Goal: Complete application form: Complete application form

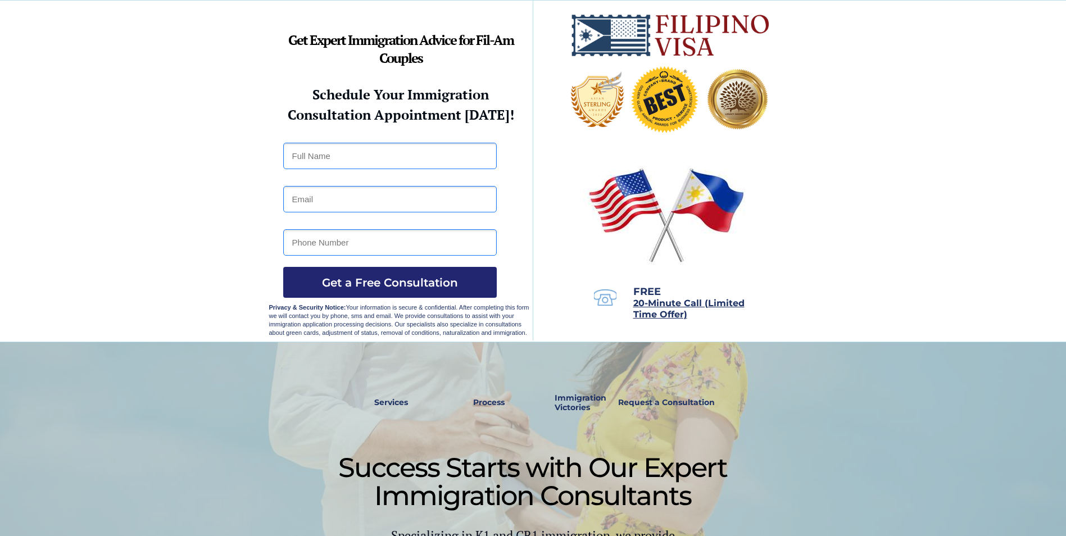
click at [410, 144] on input "text" at bounding box center [389, 156] width 213 height 26
type input "Eula Joy Castillo"
click at [381, 196] on input "email" at bounding box center [389, 199] width 213 height 26
type input "eujoycastillo@gmail.com"
click at [399, 248] on input "tel" at bounding box center [389, 242] width 213 height 26
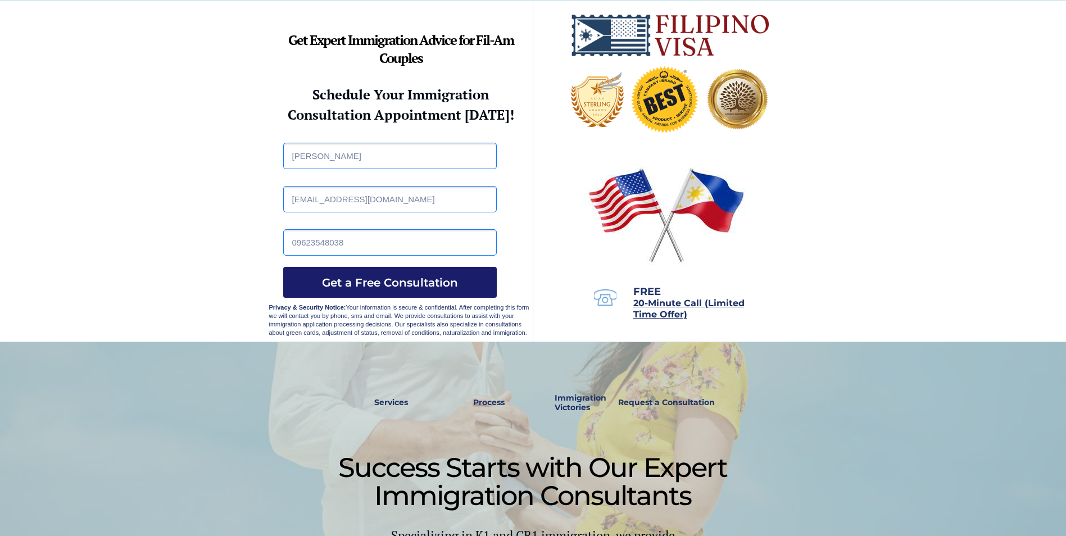
type input "09623548038"
click at [455, 278] on span "Get a Free Consultation" at bounding box center [389, 282] width 213 height 13
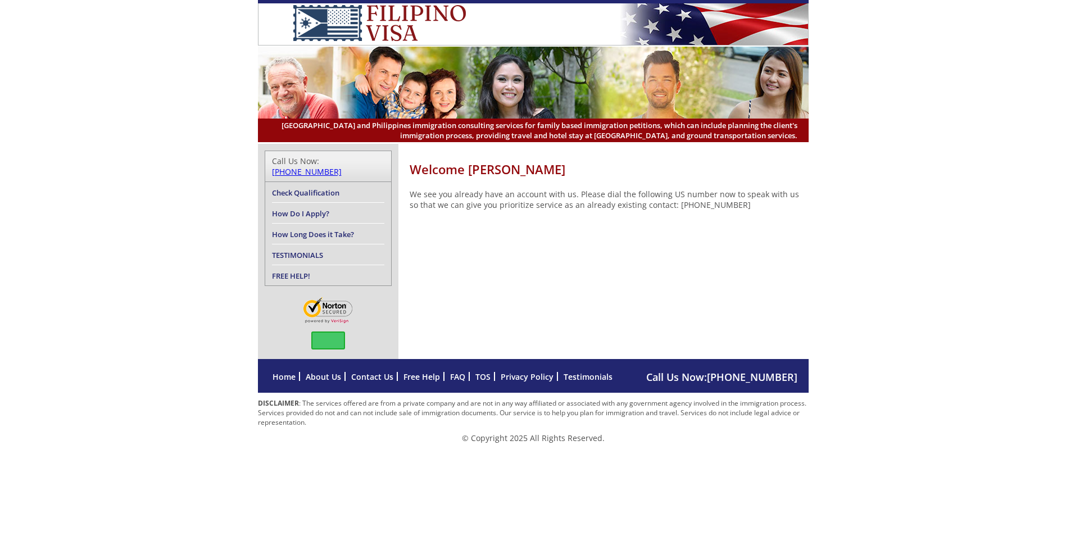
click at [329, 188] on link "Check Qualification" at bounding box center [305, 193] width 67 height 10
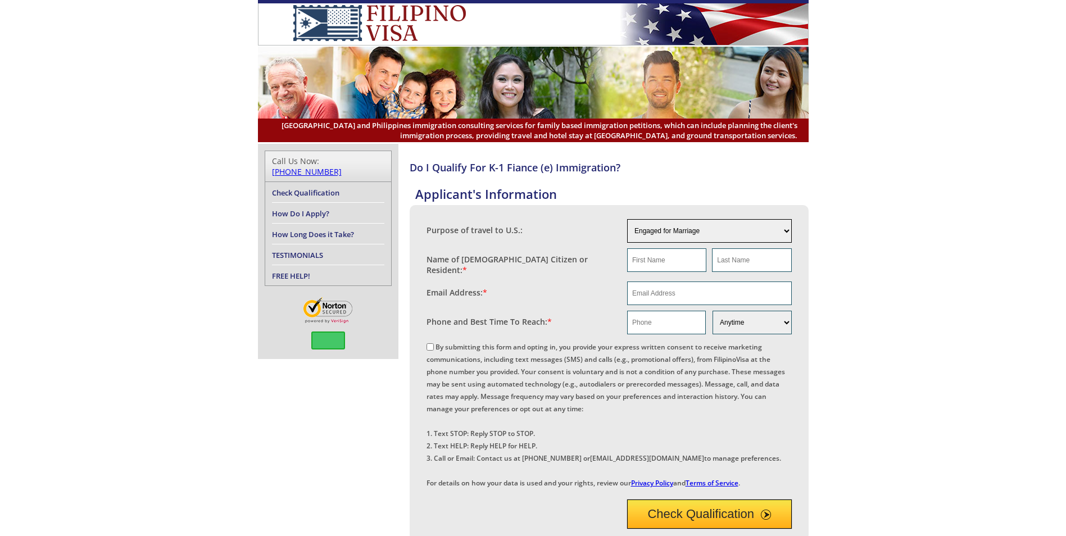
click at [768, 231] on select "Engaged for Marriage Already Married to U.S. Citizen / Resident For Short Term …" at bounding box center [709, 231] width 165 height 24
select select "5"
click at [627, 219] on select "Engaged for Marriage Already Married to U.S. Citizen / Resident For Short Term …" at bounding box center [709, 231] width 165 height 24
click at [776, 227] on select "Engaged for Marriage Already Married to U.S. Citizen / Resident For Short Term …" at bounding box center [709, 231] width 165 height 24
click at [775, 227] on select "Engaged for Marriage Already Married to U.S. Citizen / Resident For Short Term …" at bounding box center [709, 231] width 165 height 24
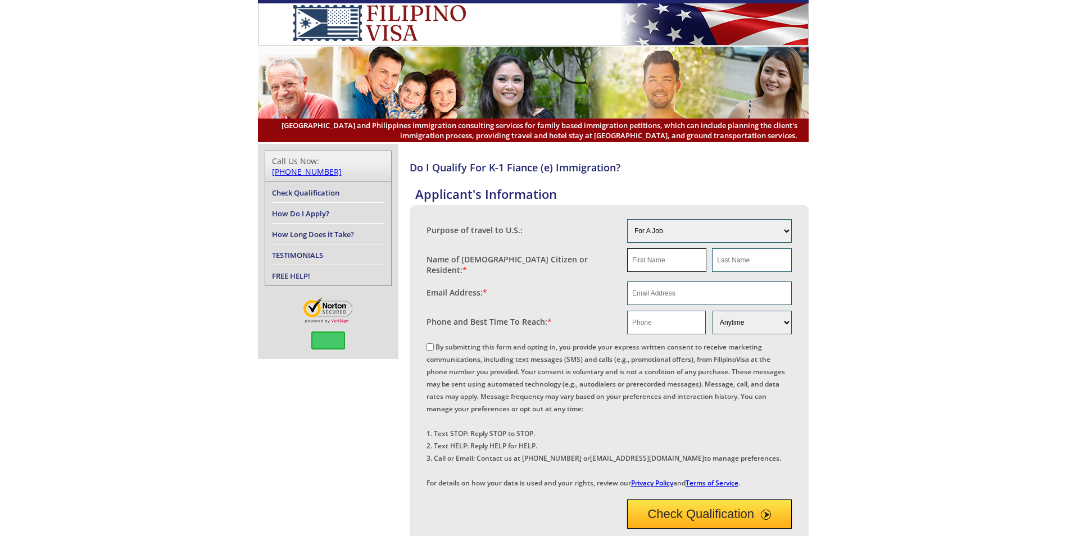
click at [681, 270] on input "text" at bounding box center [666, 260] width 79 height 24
type input "Eula Joy"
type input "Castillo"
type input "eujoycastillo@gmail.com"
type input "09623548038"
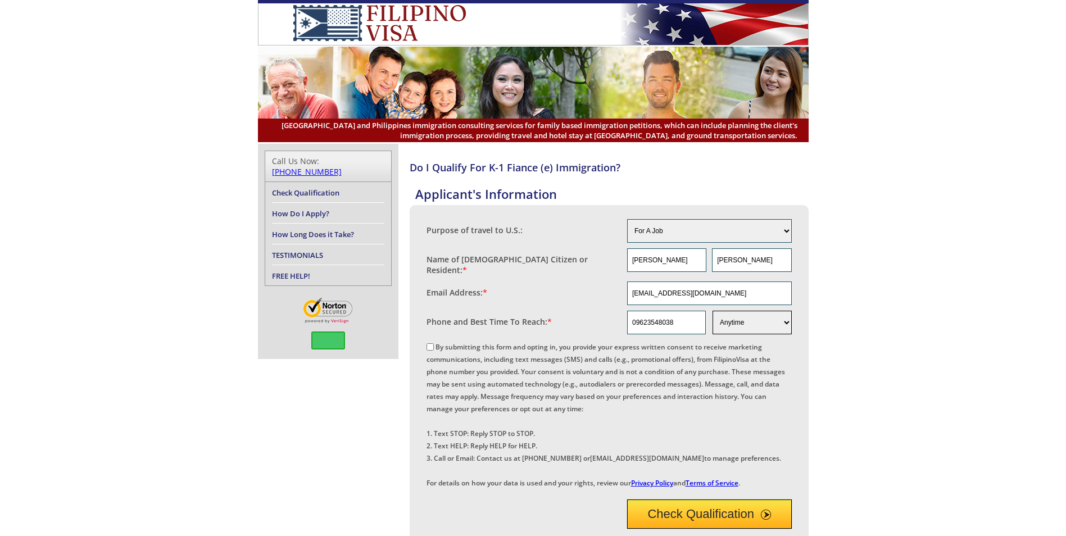
click at [782, 321] on select "Morning Afternoon Evening Weekend Anytime" at bounding box center [751, 323] width 79 height 24
click at [712, 311] on select "Morning Afternoon Evening Weekend Anytime" at bounding box center [751, 323] width 79 height 24
click at [435, 346] on label "By submitting this form and opting in, you provide your express written consent…" at bounding box center [605, 415] width 358 height 146
click at [434, 346] on input "By submitting this form and opting in, you provide your express written consent…" at bounding box center [429, 346] width 7 height 7
checkbox input "true"
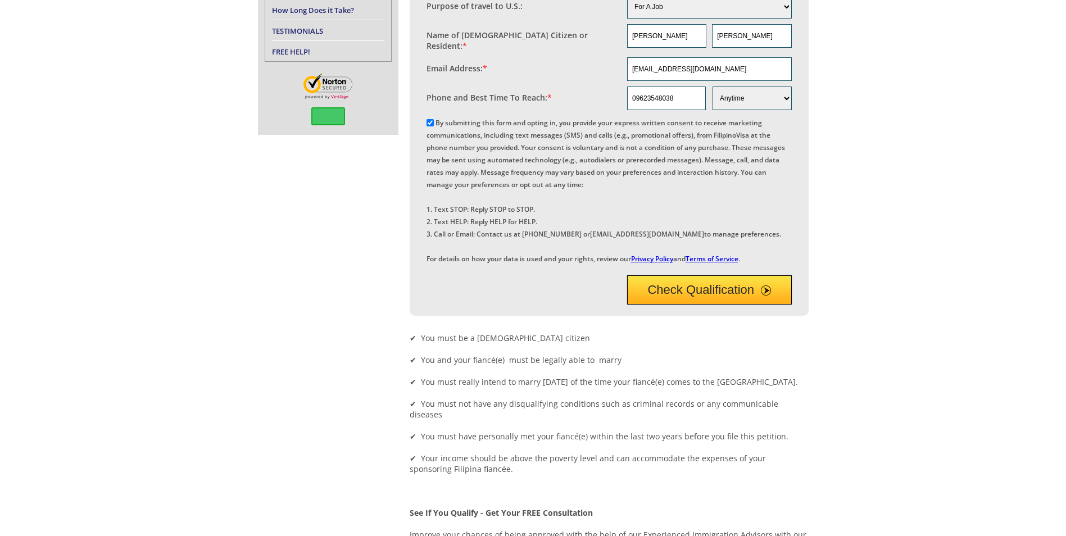
scroll to position [225, 0]
click at [758, 304] on button "Check Qualification" at bounding box center [709, 289] width 165 height 29
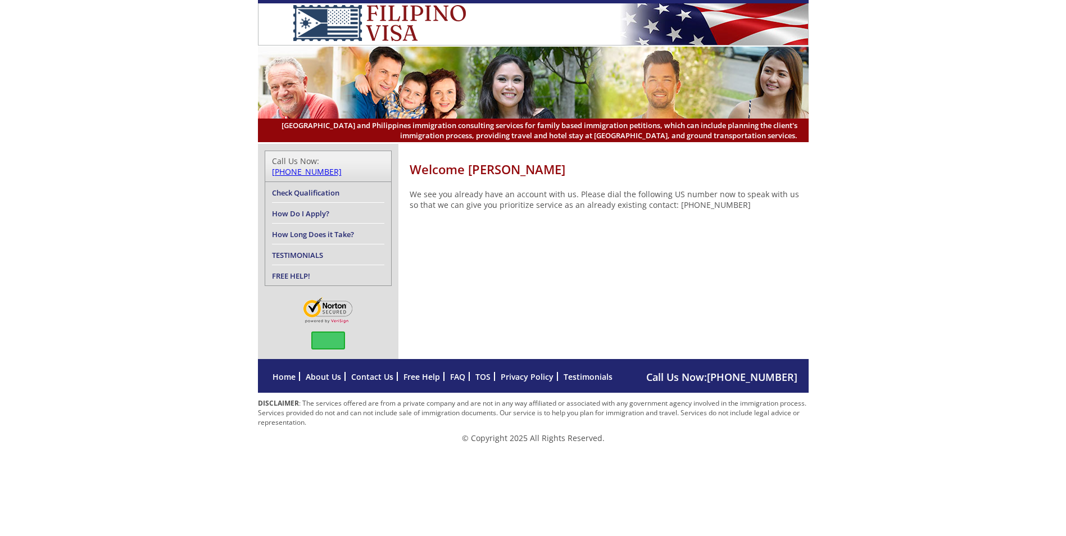
click at [320, 208] on link "How Do I Apply?" at bounding box center [300, 213] width 57 height 10
